Goal: Find specific page/section: Find specific page/section

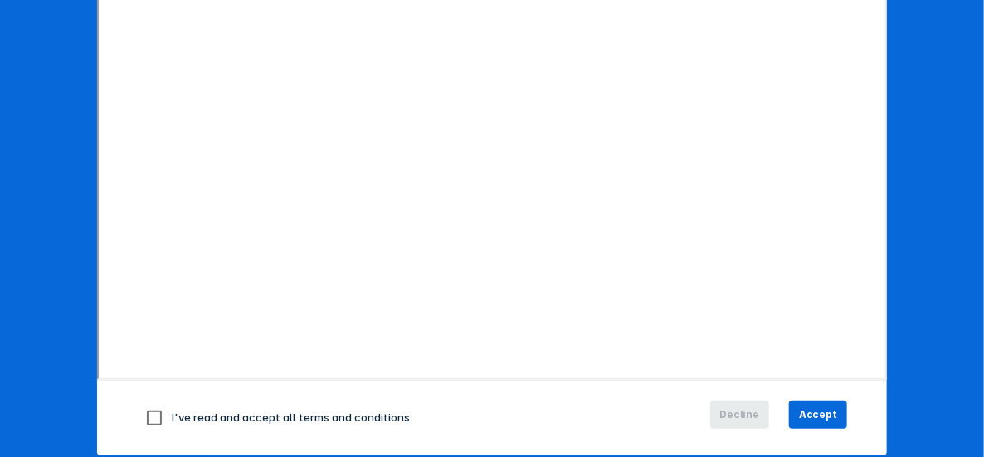
scroll to position [330, 0]
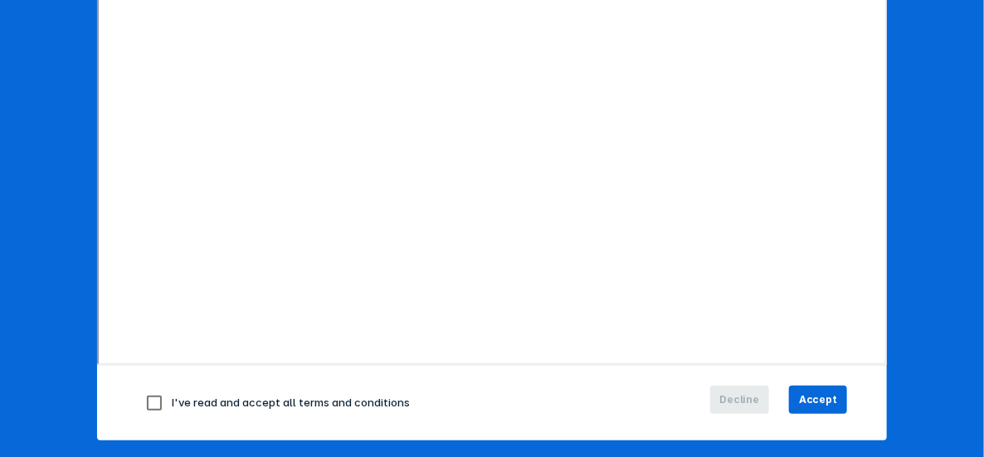
click at [152, 401] on input "checkbox" at bounding box center [154, 403] width 35 height 35
checkbox input "true"
click at [822, 400] on span "Accept" at bounding box center [818, 400] width 38 height 15
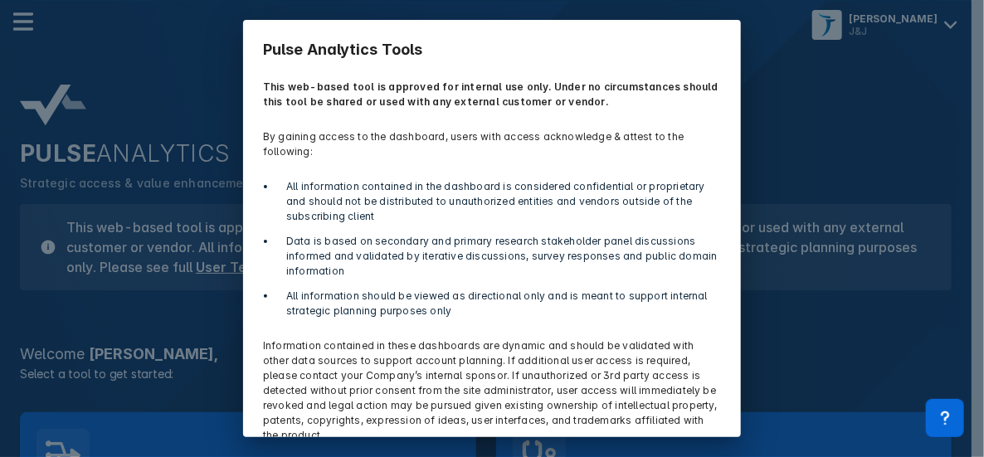
scroll to position [58, 0]
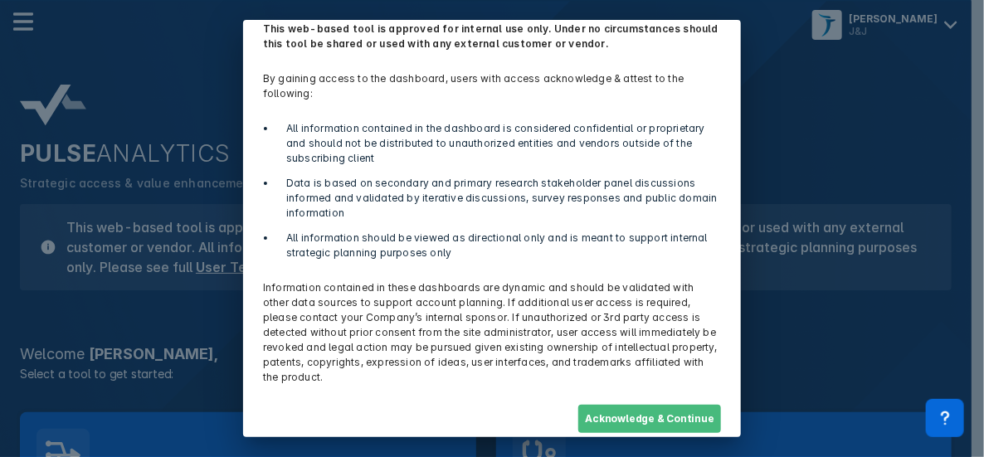
click at [613, 409] on button "Acknowledge & Continue" at bounding box center [650, 419] width 143 height 28
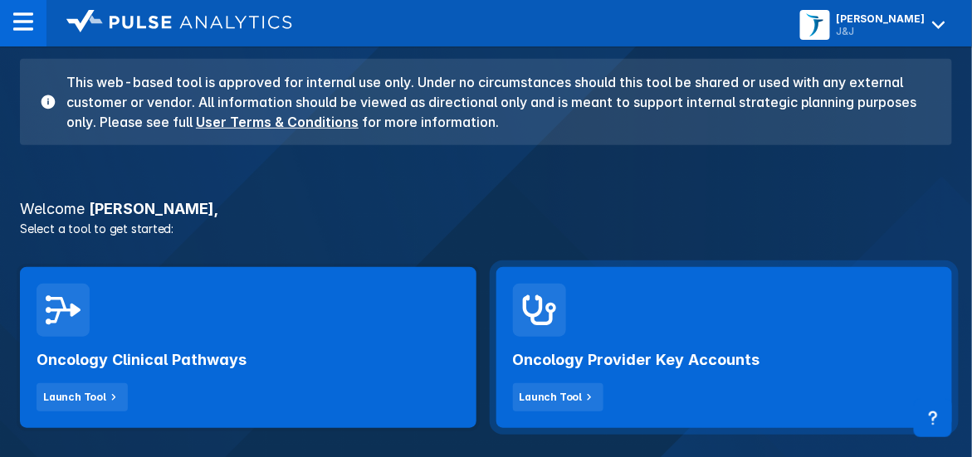
scroll to position [166, 0]
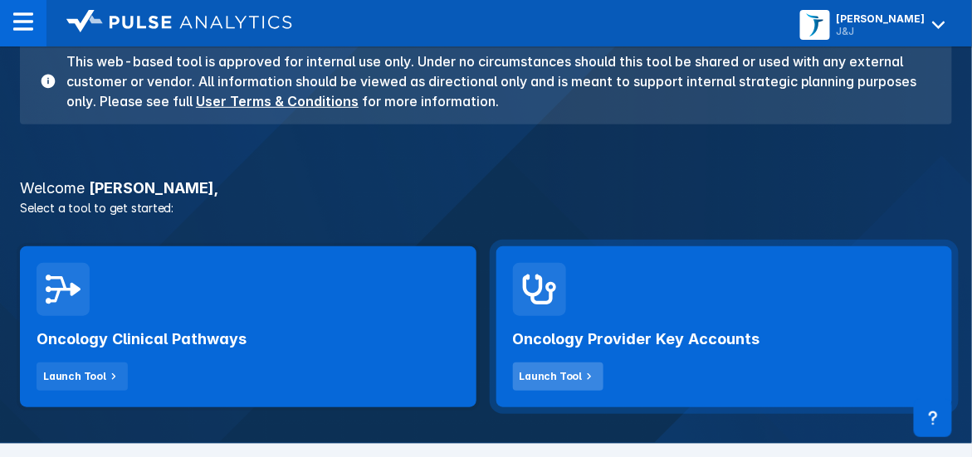
click at [574, 387] on button "Launch Tool" at bounding box center [558, 377] width 91 height 28
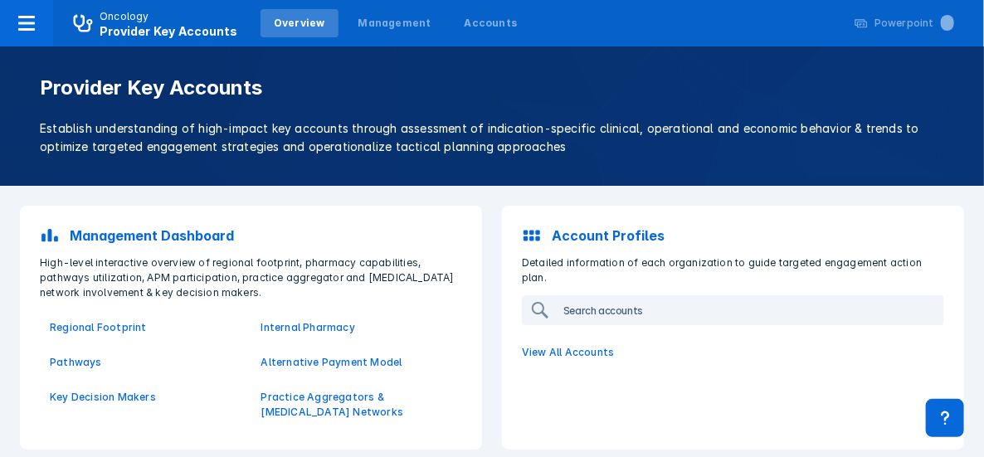
click at [623, 297] on input "search" at bounding box center [750, 310] width 386 height 27
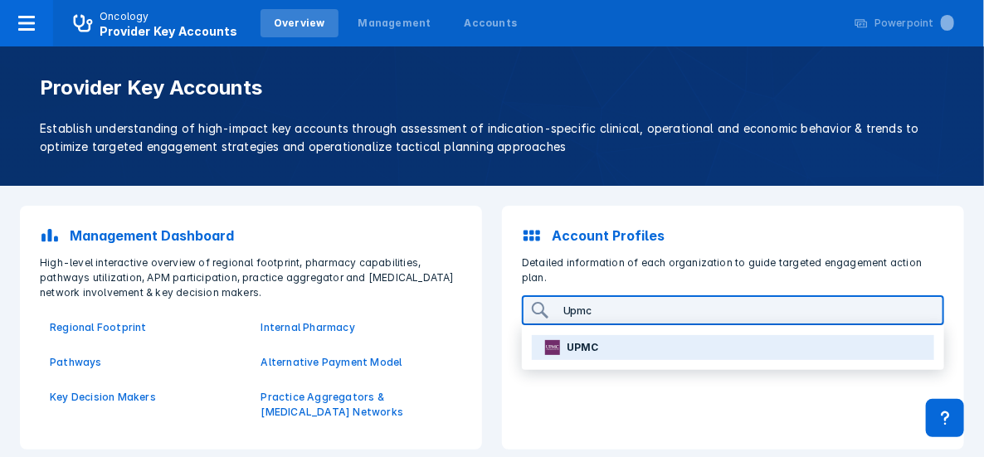
type input "Upmc"
click at [571, 340] on p "UPMC" at bounding box center [583, 347] width 32 height 15
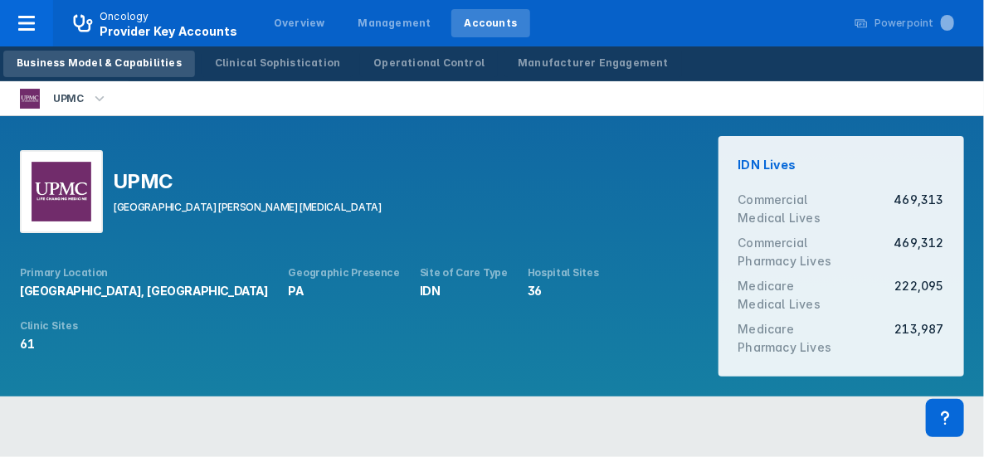
click at [642, 417] on html "Oncology Provider Key Accounts Overview Management Accounts Powerpoint ... Busi…" at bounding box center [492, 208] width 984 height 417
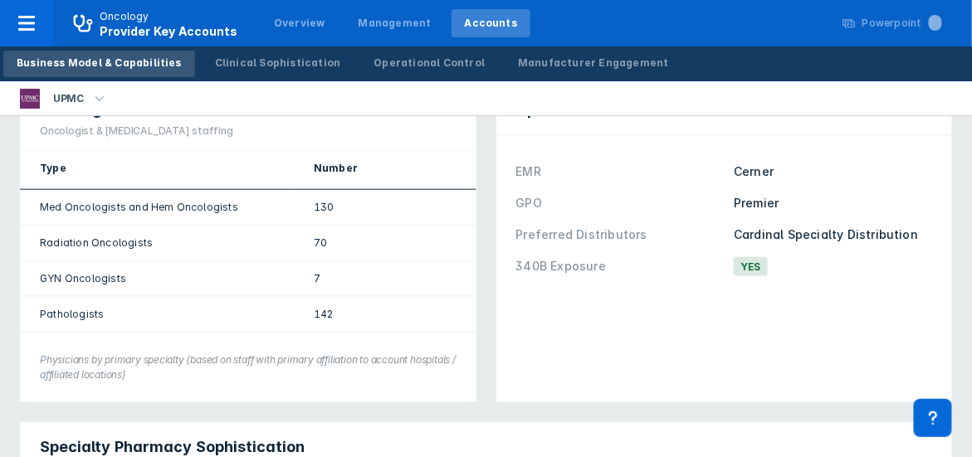
scroll to position [166, 0]
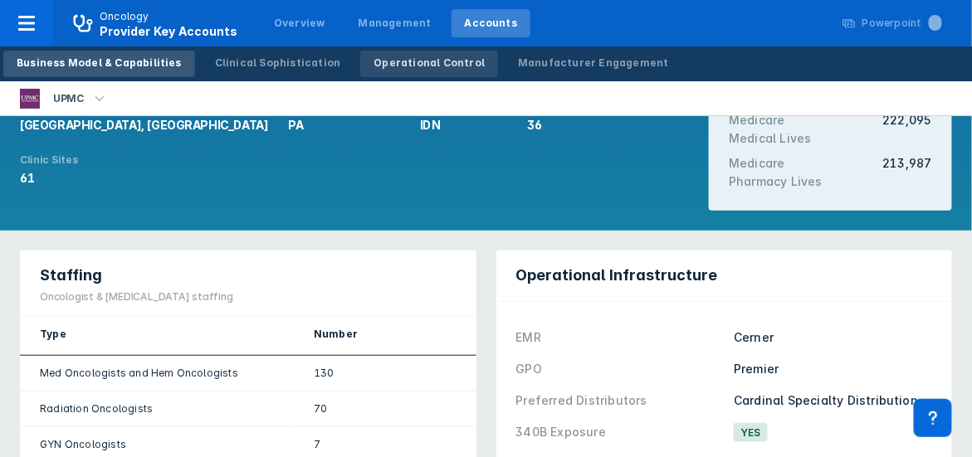
click at [391, 59] on div "Operational Control" at bounding box center [429, 63] width 111 height 15
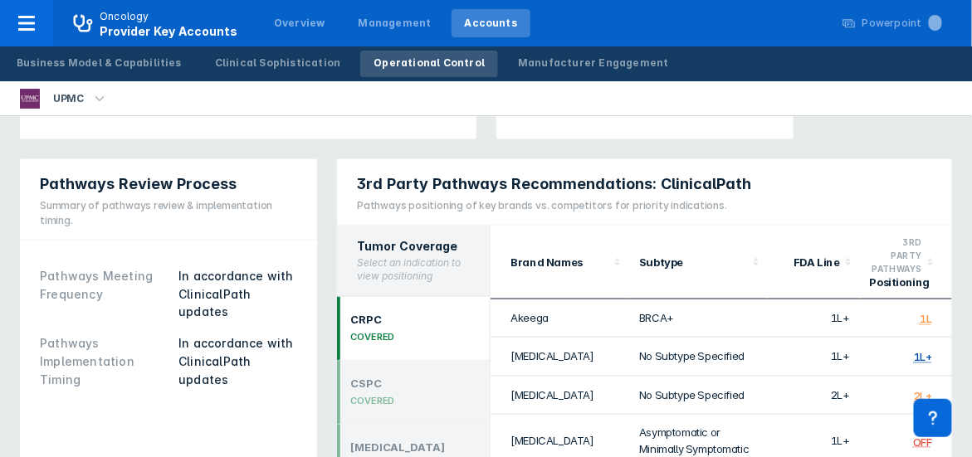
scroll to position [581, 0]
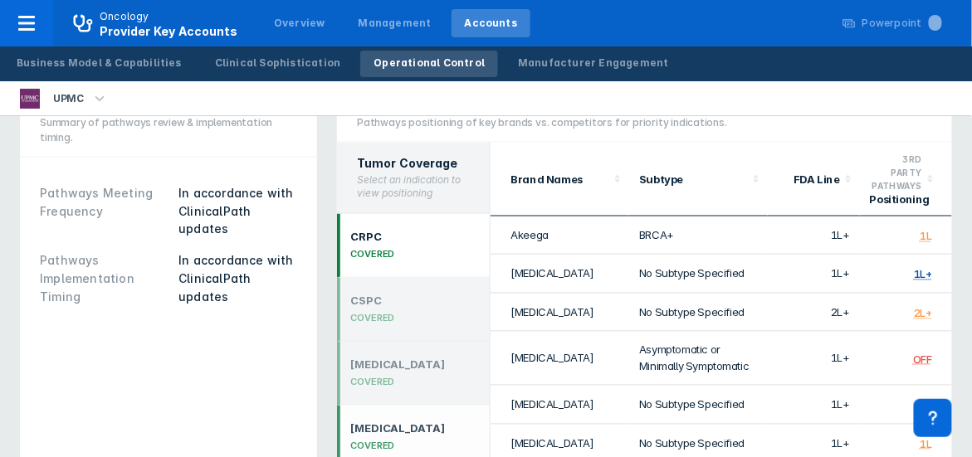
click at [376, 441] on div "COVERED" at bounding box center [397, 447] width 95 height 12
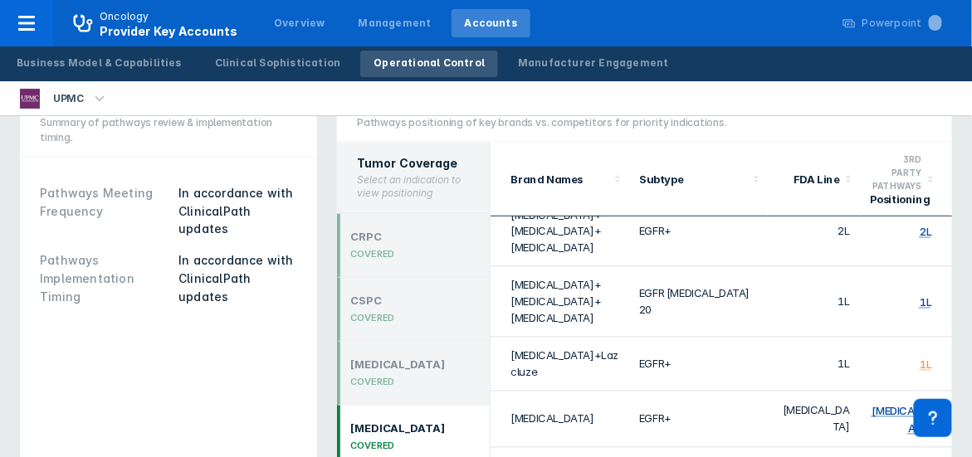
scroll to position [249, 0]
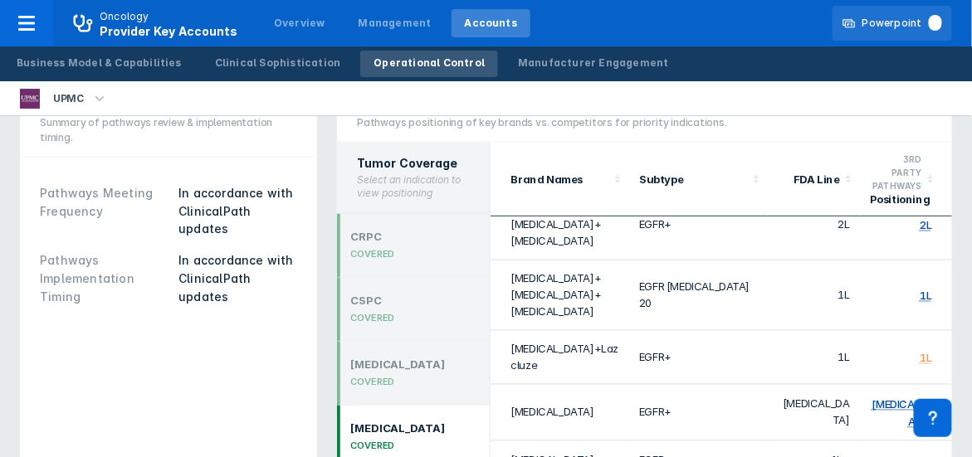
click at [887, 22] on div "Powerpoint" at bounding box center [902, 23] width 80 height 15
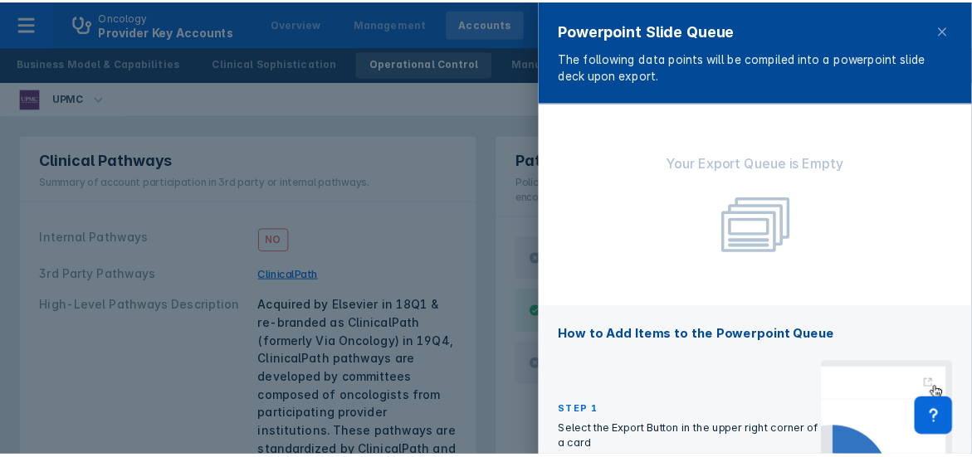
scroll to position [239, 0]
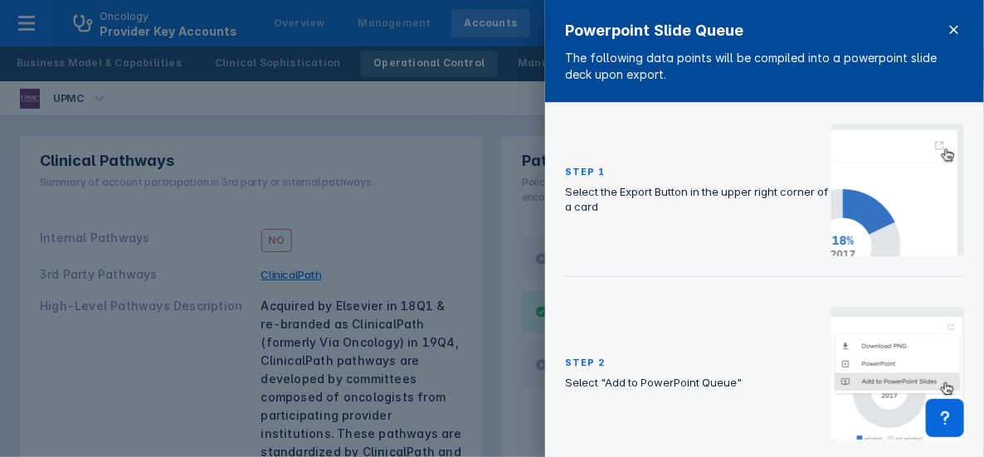
click at [955, 23] on icon at bounding box center [954, 29] width 13 height 13
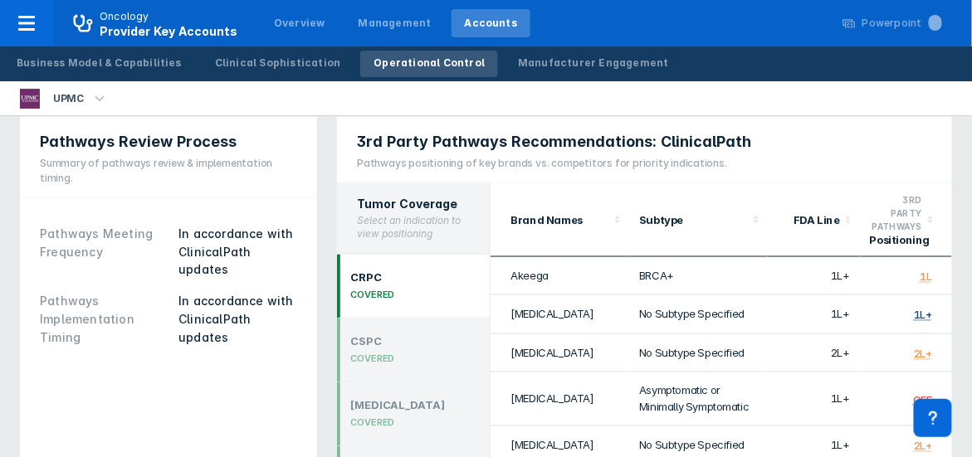
scroll to position [706, 0]
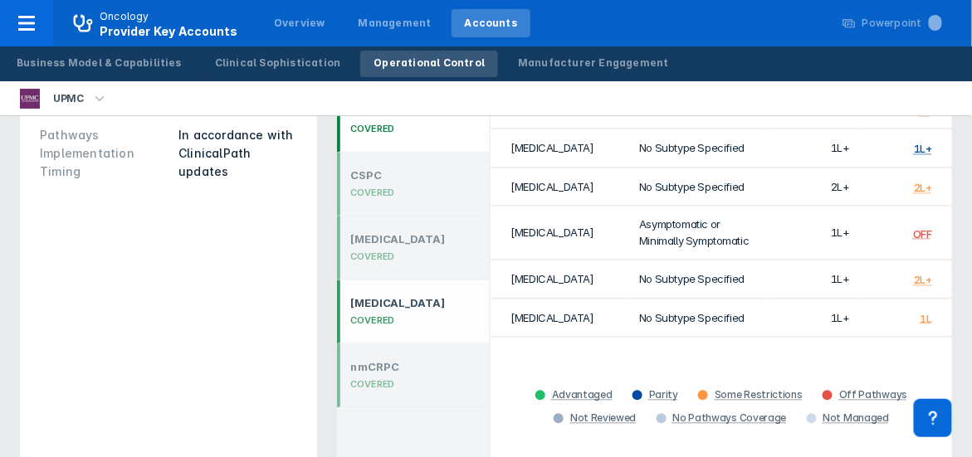
click at [374, 315] on div "COVERED" at bounding box center [397, 321] width 95 height 12
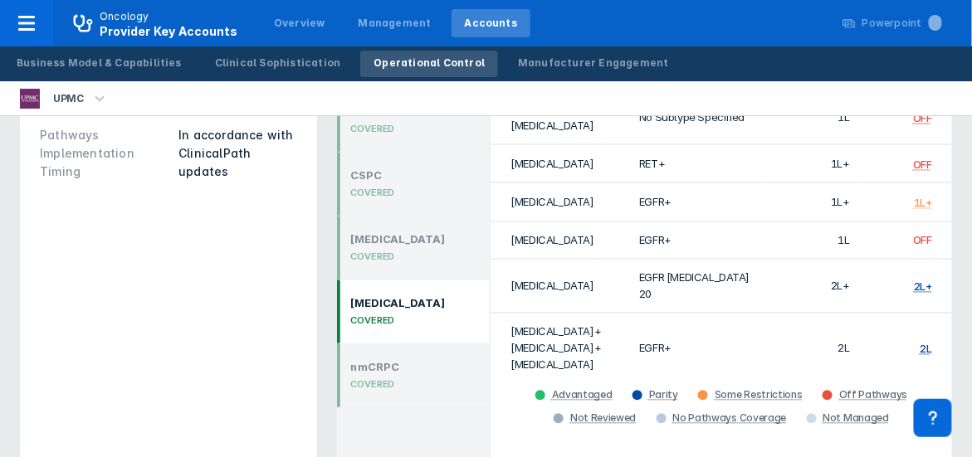
click at [374, 315] on div "COVERED" at bounding box center [397, 321] width 95 height 12
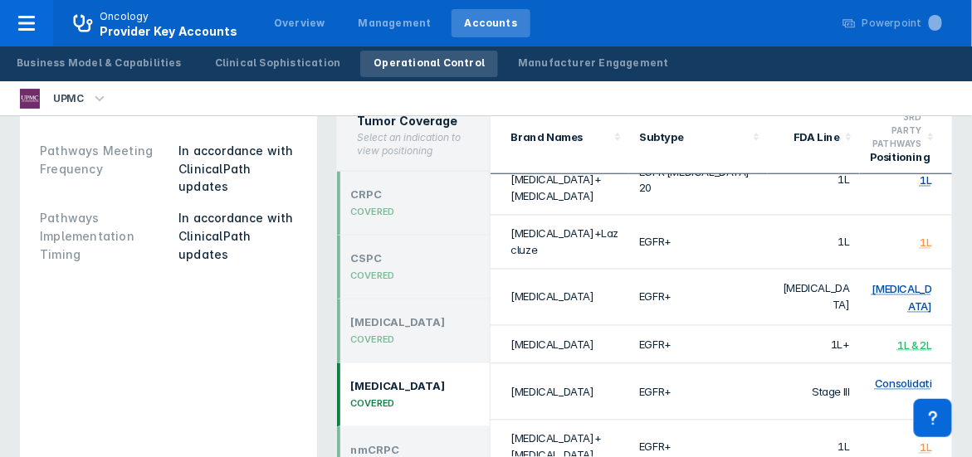
scroll to position [239, 0]
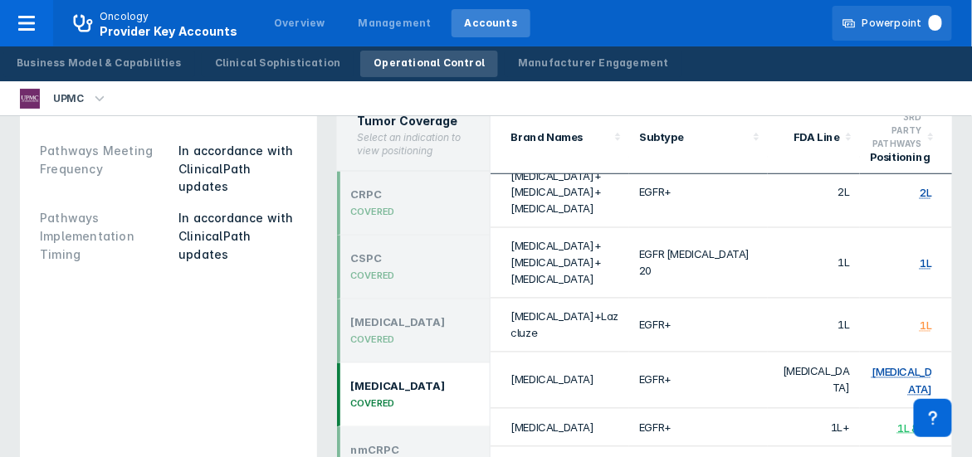
click at [891, 29] on div "Powerpoint" at bounding box center [902, 23] width 80 height 15
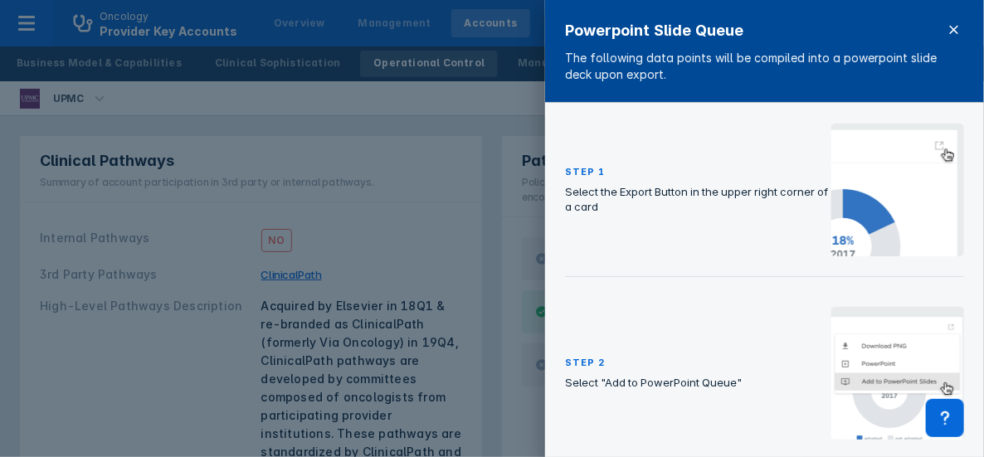
click at [957, 30] on icon at bounding box center [954, 29] width 13 height 13
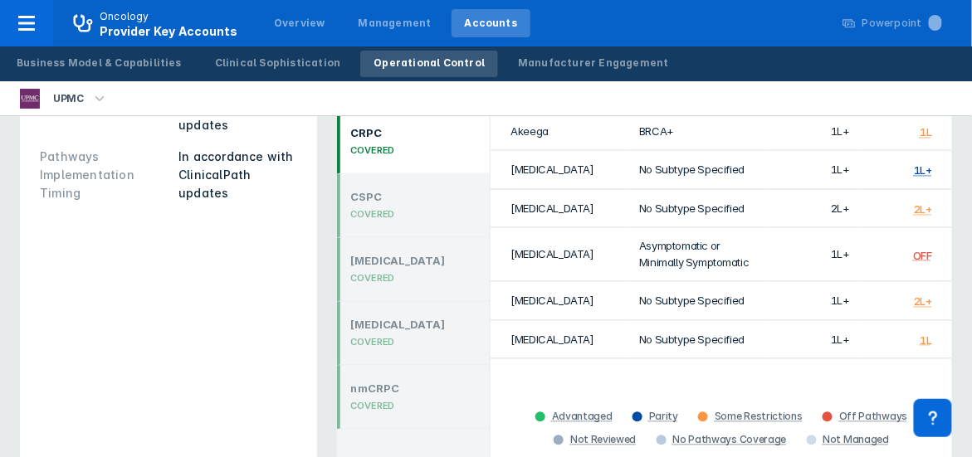
scroll to position [664, 0]
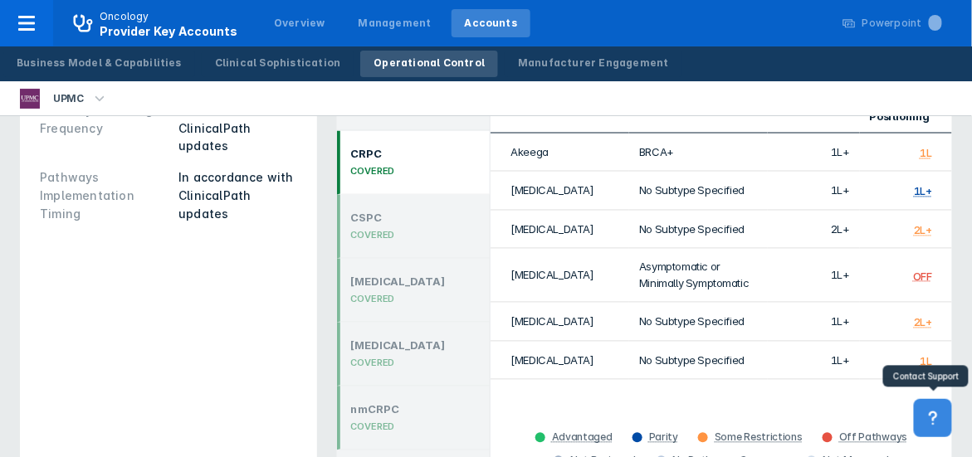
click at [925, 423] on icon at bounding box center [933, 418] width 18 height 18
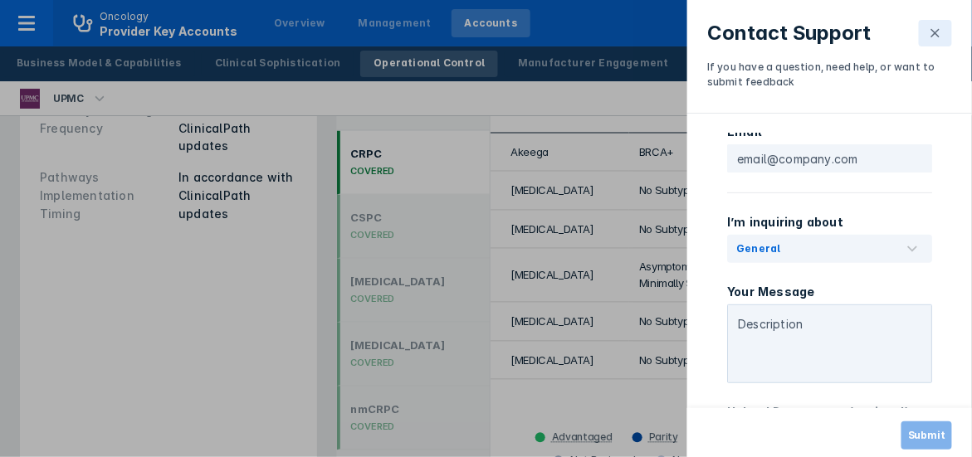
scroll to position [332, 0]
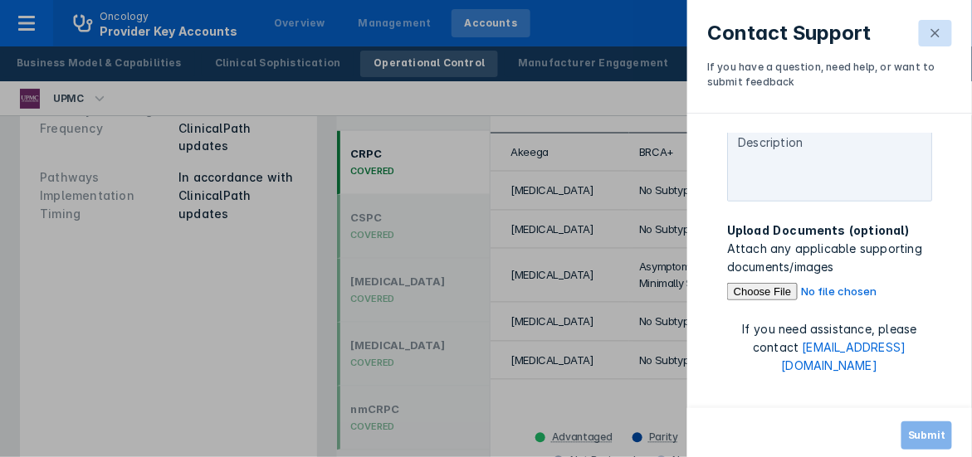
click at [932, 32] on icon at bounding box center [935, 33] width 13 height 13
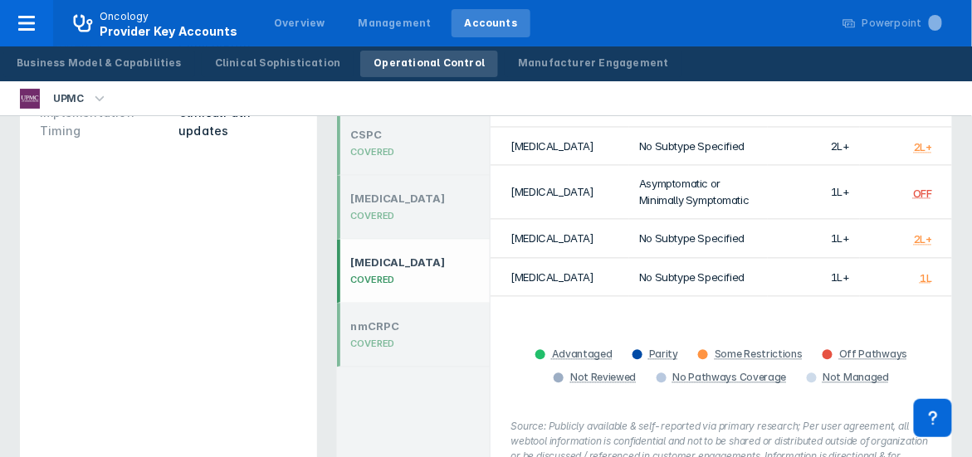
scroll to position [789, 0]
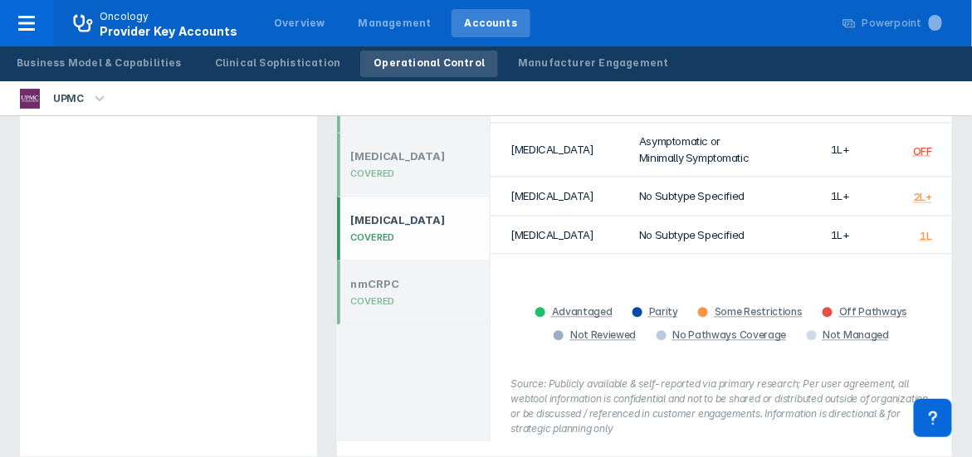
click at [373, 232] on div "COVERED" at bounding box center [397, 238] width 95 height 12
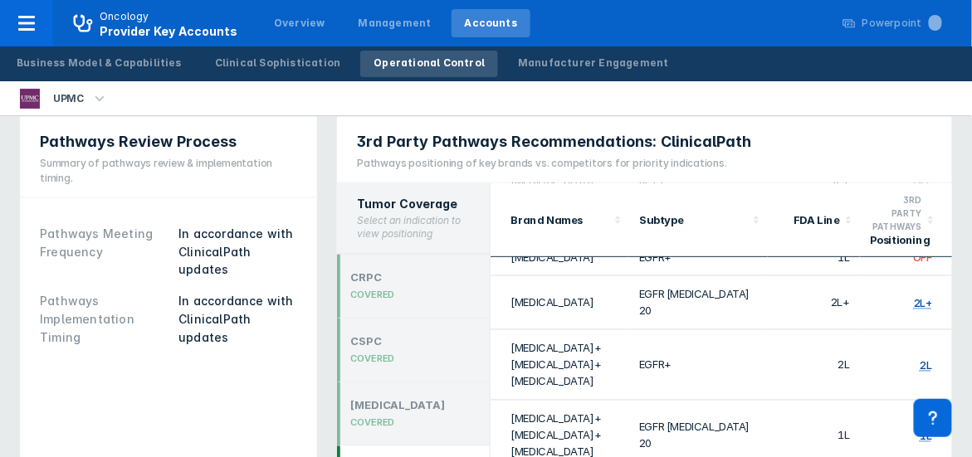
scroll to position [166, 0]
